Goal: Task Accomplishment & Management: Manage account settings

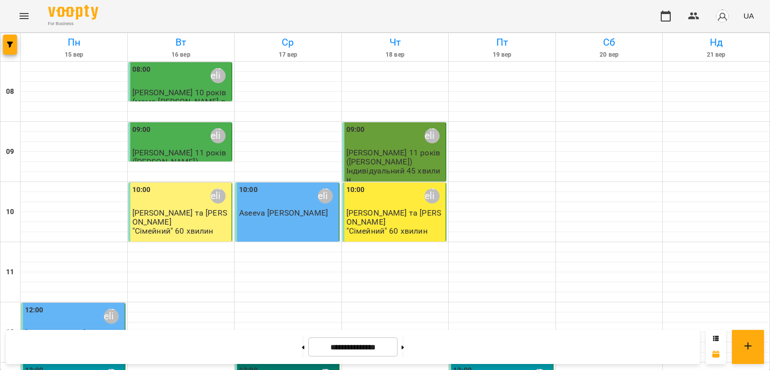
scroll to position [39, 0]
click at [606, 242] on div at bounding box center [609, 247] width 107 height 10
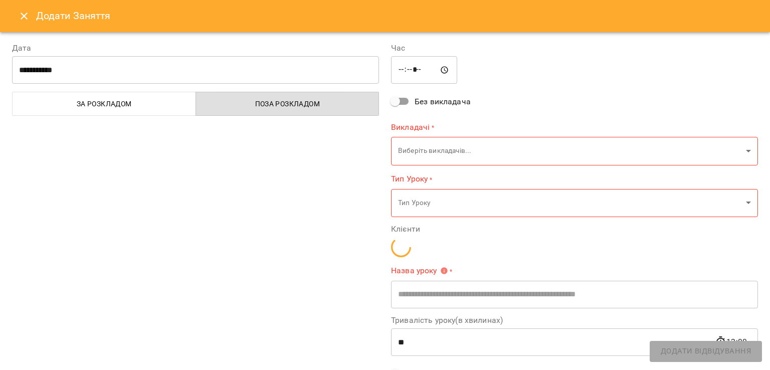
type input "**********"
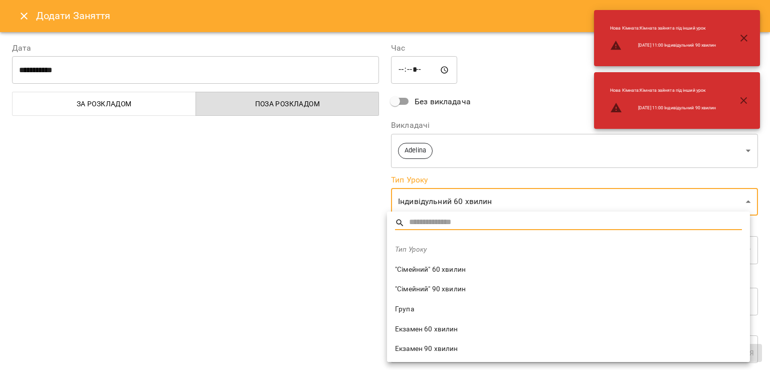
click at [318, 232] on div at bounding box center [385, 185] width 770 height 370
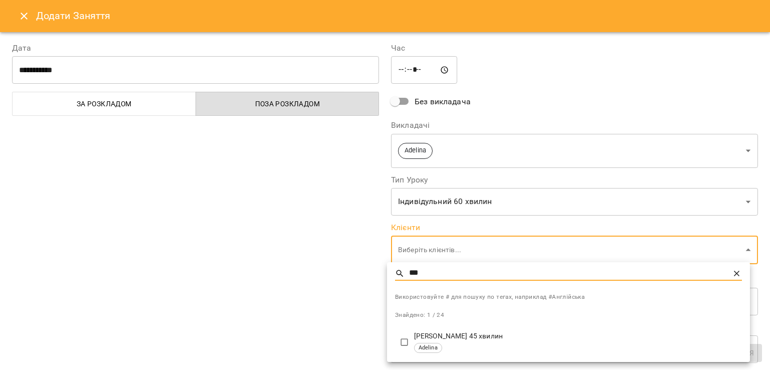
type input "***"
type input "**********"
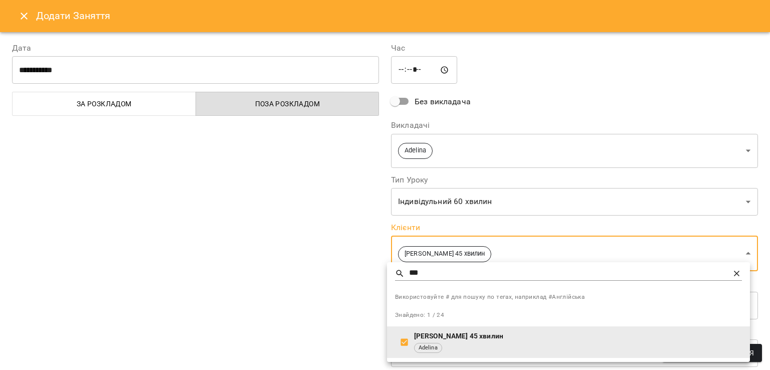
click at [370, 328] on div at bounding box center [385, 185] width 770 height 370
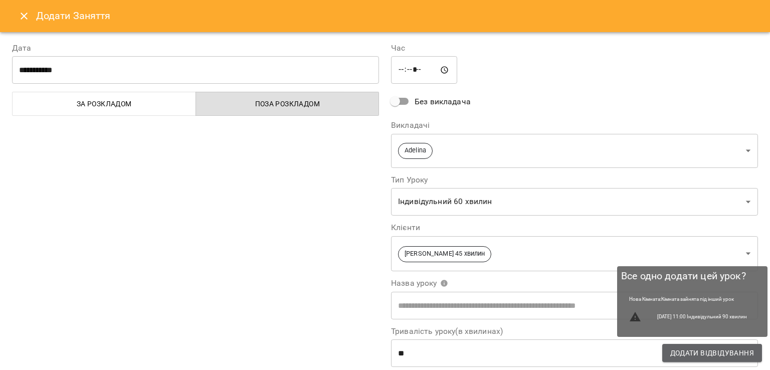
click at [678, 357] on span "Додати Відвідування" at bounding box center [712, 353] width 84 height 12
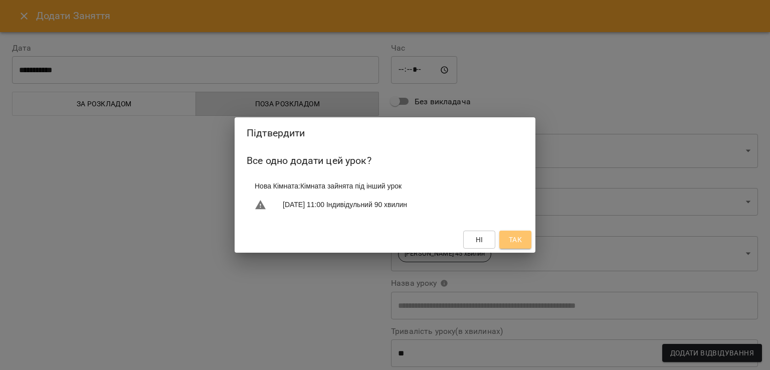
click at [512, 239] on span "Так" at bounding box center [515, 240] width 13 height 12
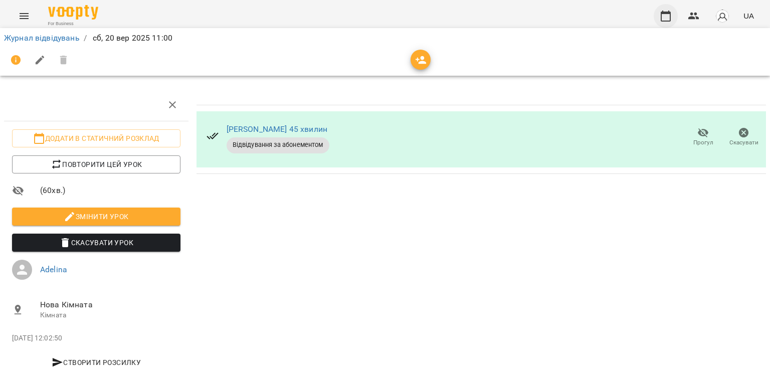
click at [668, 20] on icon "button" at bounding box center [666, 16] width 12 height 12
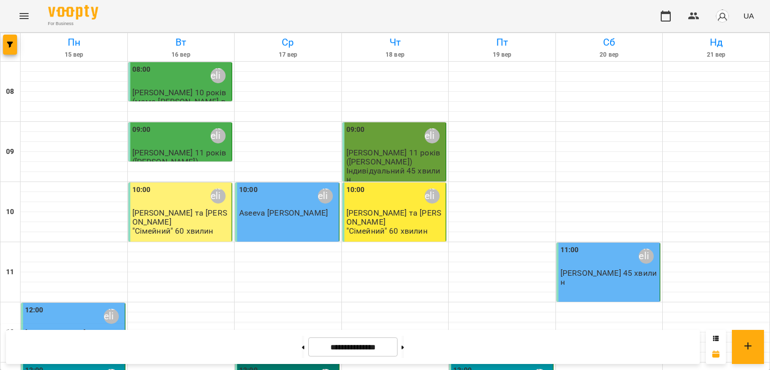
scroll to position [35, 0]
click at [692, 13] on icon "button" at bounding box center [693, 16] width 11 height 7
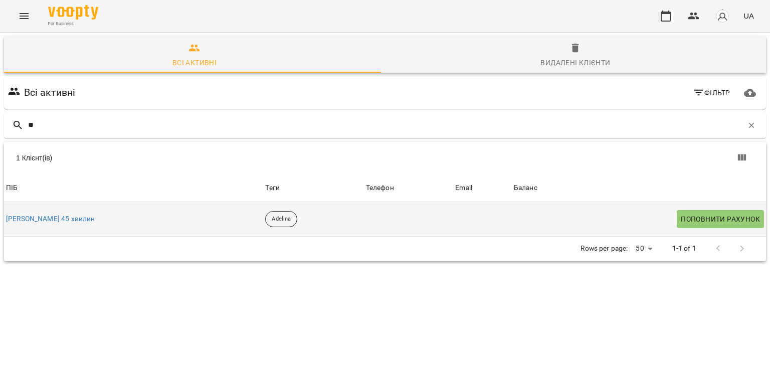
type input "**"
click at [145, 221] on div "[PERSON_NAME] 45 хвилин" at bounding box center [133, 219] width 259 height 14
click at [33, 217] on link "[PERSON_NAME] 45 хвилин" at bounding box center [50, 219] width 89 height 10
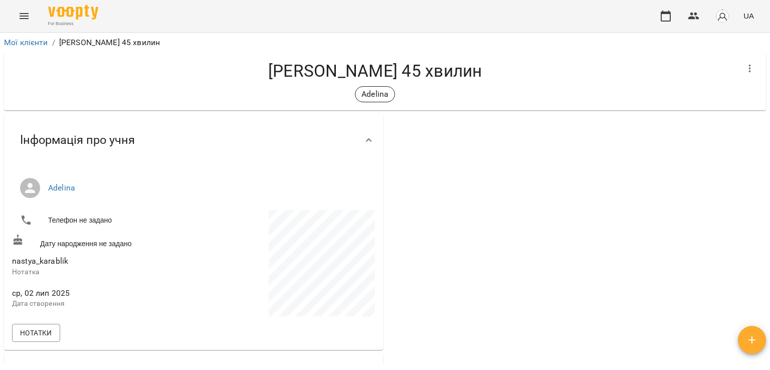
click at [427, 73] on h4 "[PERSON_NAME] 45 хвилин" at bounding box center [375, 71] width 726 height 21
click at [457, 69] on h4 "[PERSON_NAME] 45 хвилин" at bounding box center [375, 71] width 726 height 21
click at [744, 70] on icon "button" at bounding box center [750, 69] width 12 height 12
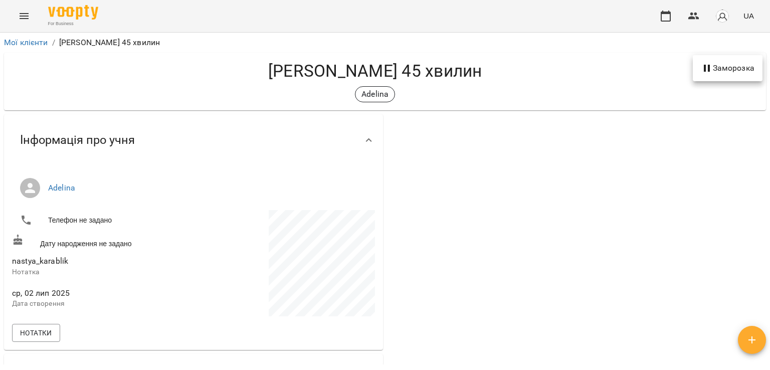
click at [615, 92] on div at bounding box center [385, 185] width 770 height 370
drag, startPoint x: 768, startPoint y: 119, endPoint x: 769, endPoint y: 129, distance: 9.6
click at [769, 129] on div "**********" at bounding box center [385, 218] width 770 height 370
click at [662, 17] on icon "button" at bounding box center [666, 16] width 10 height 11
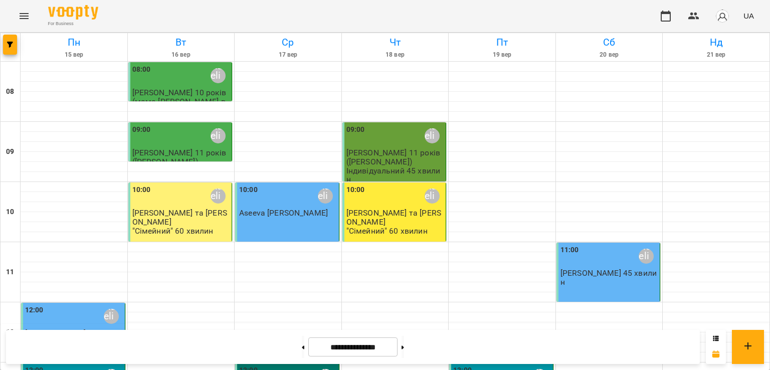
scroll to position [87, 0]
click at [695, 19] on icon "button" at bounding box center [693, 16] width 11 height 7
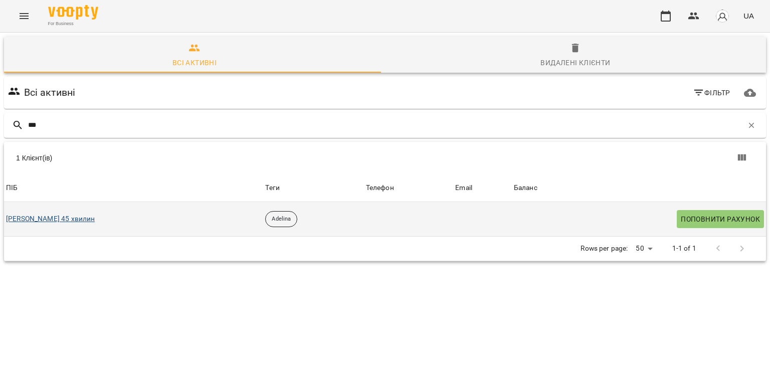
type input "***"
click at [30, 220] on link "[PERSON_NAME] 45 хвилин" at bounding box center [50, 219] width 89 height 10
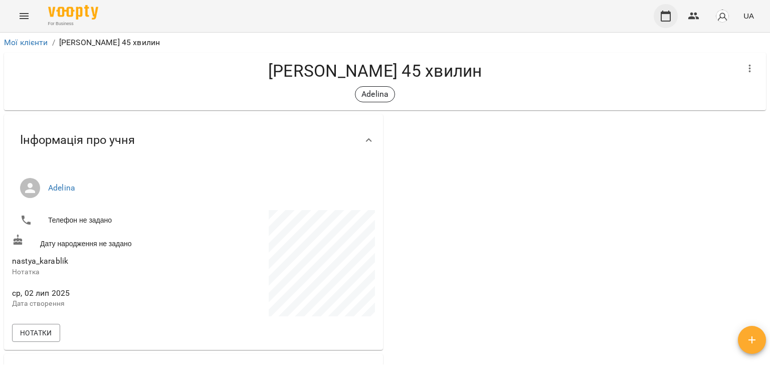
click at [663, 18] on icon "button" at bounding box center [666, 16] width 12 height 12
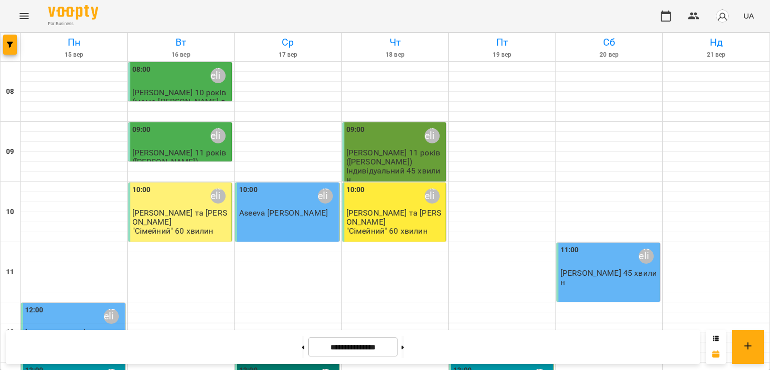
scroll to position [494, 0]
click at [607, 268] on span "[PERSON_NAME] 45 хвилин" at bounding box center [608, 277] width 96 height 18
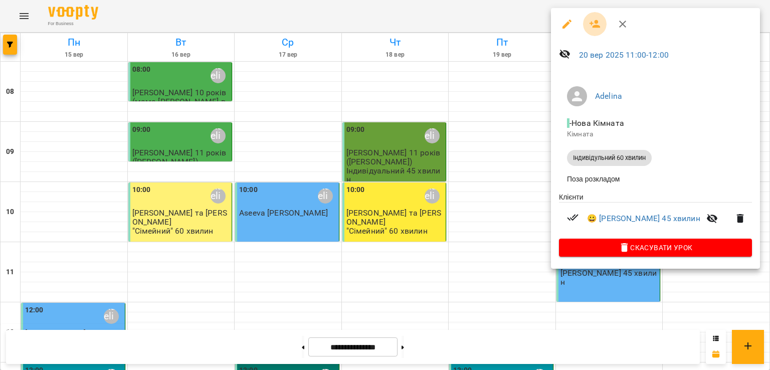
click at [591, 24] on icon "button" at bounding box center [595, 24] width 11 height 8
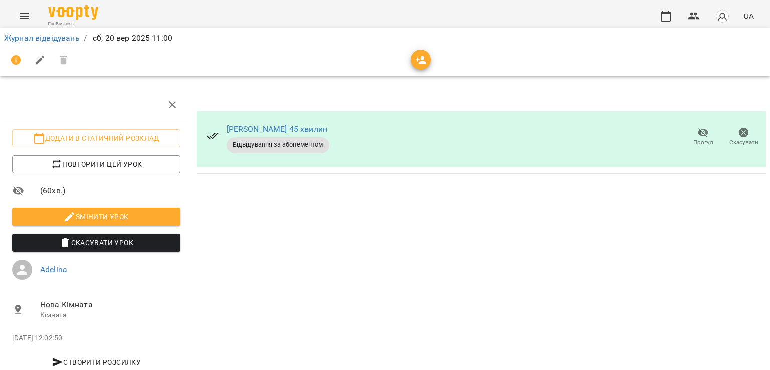
click at [283, 125] on div "[PERSON_NAME] 45 хвилин" at bounding box center [278, 129] width 103 height 12
click at [666, 19] on icon "button" at bounding box center [666, 16] width 12 height 12
